Goal: Task Accomplishment & Management: Use online tool/utility

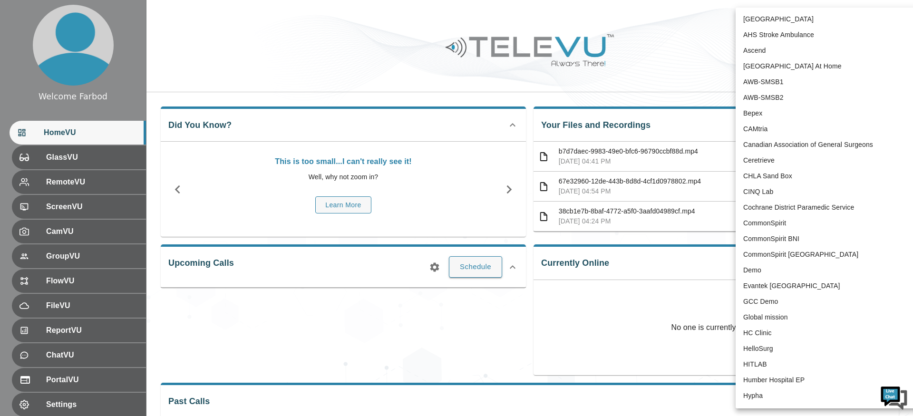
click at [807, 15] on body "Welcome Farbod HomeVU GlassVU RemoteVU ScreenVU CamVU GroupVU FlowVU FileVU Rep…" at bounding box center [456, 316] width 913 height 633
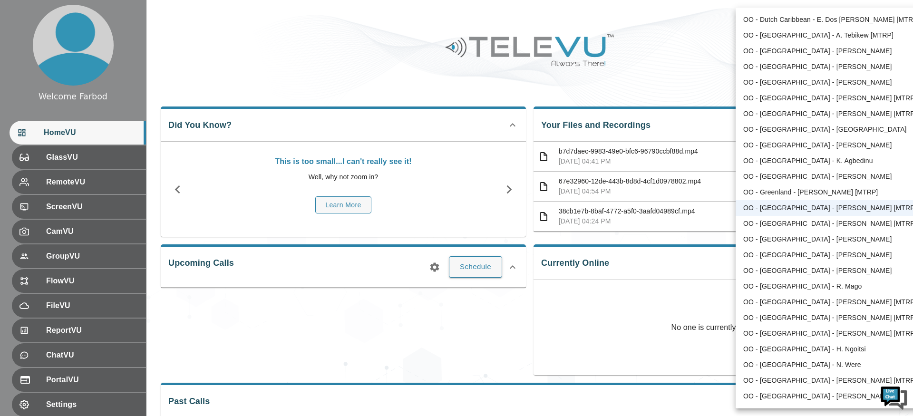
scroll to position [1915, 0]
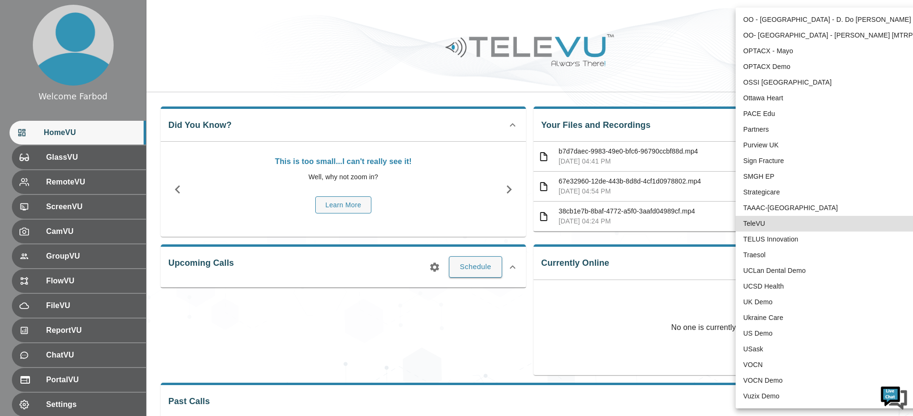
type input "1"
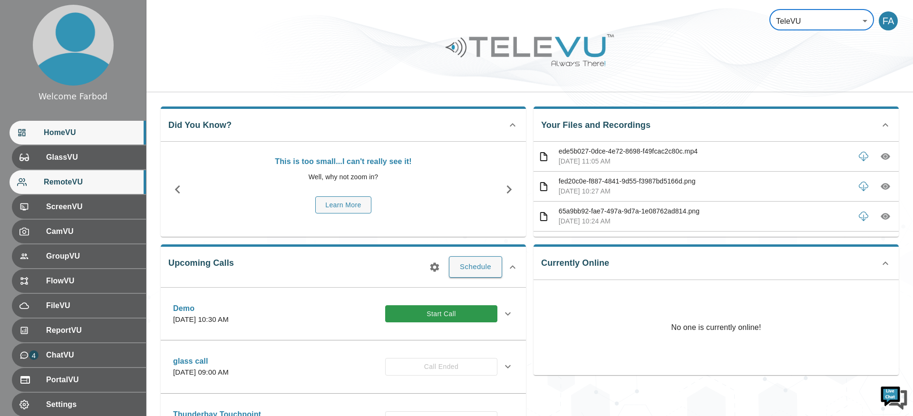
click at [94, 179] on span "RemoteVU" at bounding box center [91, 181] width 95 height 11
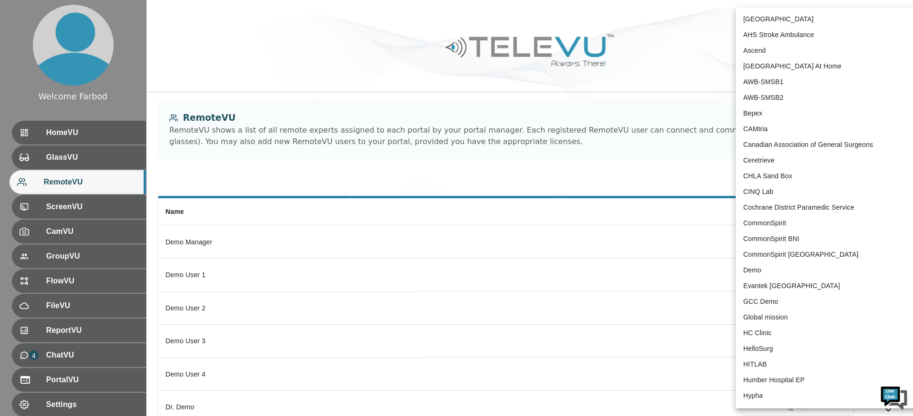
click at [843, 28] on body "Welcome Farbod HomeVU GlassVU RemoteVU ScreenVU CamVU GroupVU FlowVU FileVU Rep…" at bounding box center [456, 317] width 913 height 634
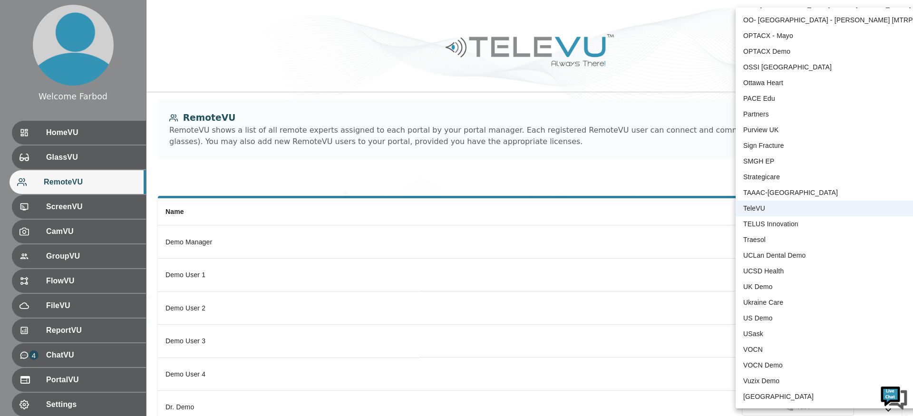
scroll to position [62, 0]
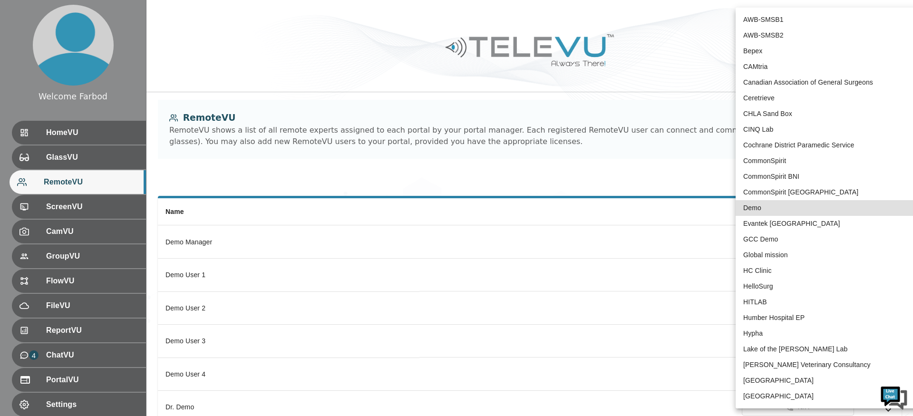
type input "131"
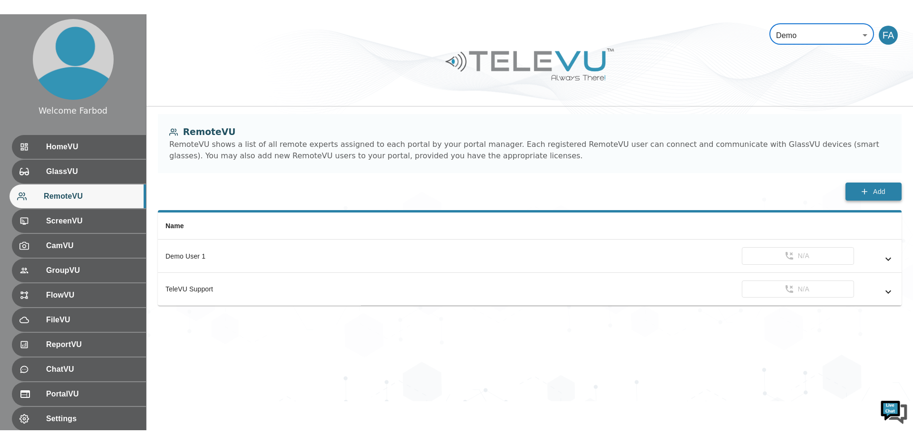
scroll to position [0, 0]
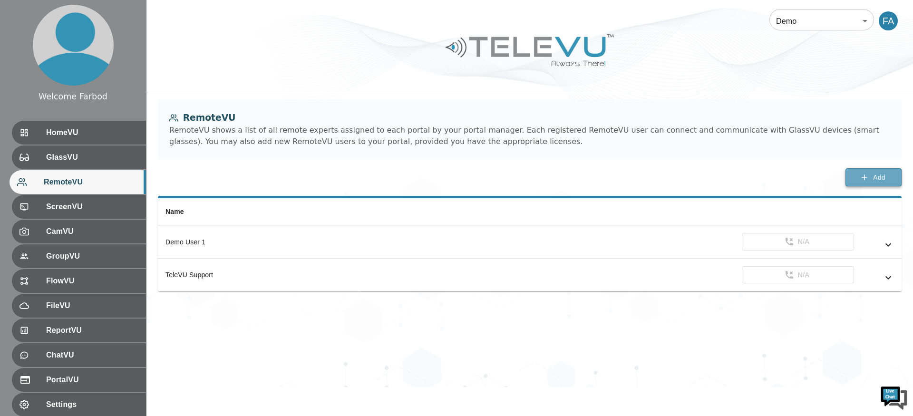
click at [856, 176] on button "Add" at bounding box center [874, 177] width 56 height 19
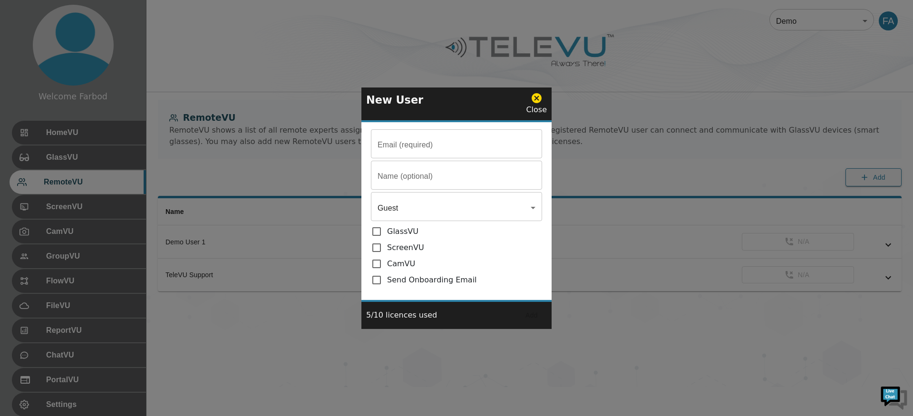
click at [429, 151] on input "Email (required)" at bounding box center [456, 145] width 171 height 27
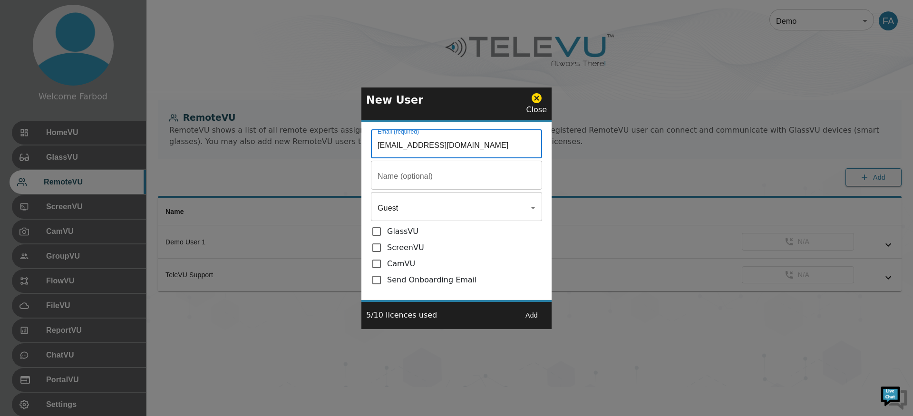
type input "[EMAIL_ADDRESS][DOMAIN_NAME]"
click at [402, 234] on p "GlassVU" at bounding box center [402, 231] width 31 height 11
click at [377, 234] on input "checkbox" at bounding box center [379, 231] width 16 height 11
checkbox input "true"
click at [379, 251] on input "checkbox" at bounding box center [379, 247] width 16 height 11
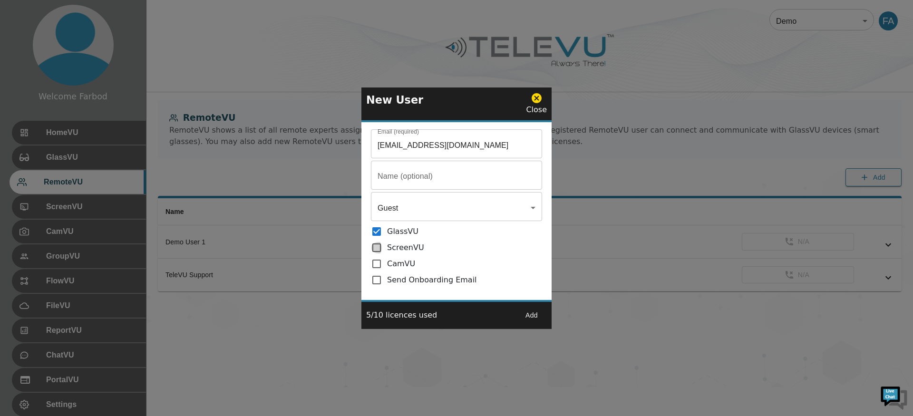
checkbox input "true"
click at [378, 265] on input "checkbox" at bounding box center [379, 263] width 16 height 11
checkbox input "true"
click at [375, 282] on input "checkbox" at bounding box center [379, 279] width 16 height 11
checkbox input "true"
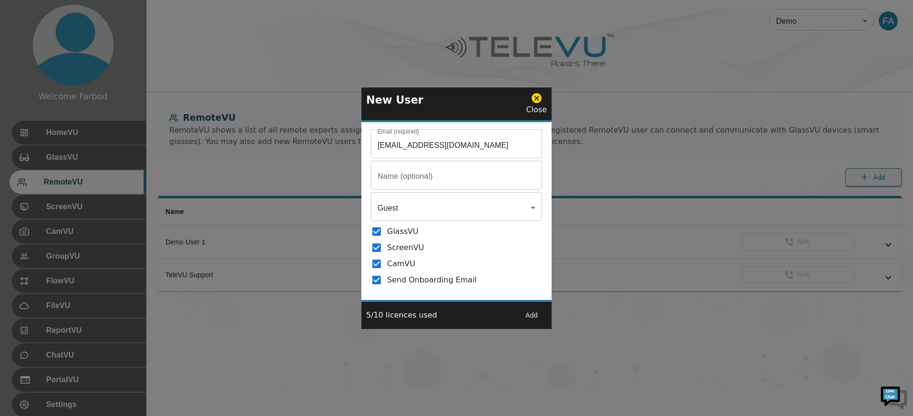
click at [530, 314] on button "Add" at bounding box center [532, 316] width 30 height 18
